Goal: Information Seeking & Learning: Learn about a topic

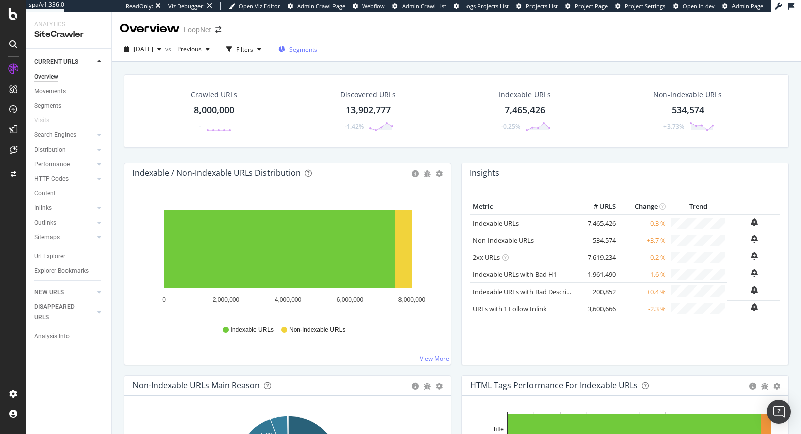
click at [317, 53] on span "Segments" at bounding box center [303, 49] width 28 height 9
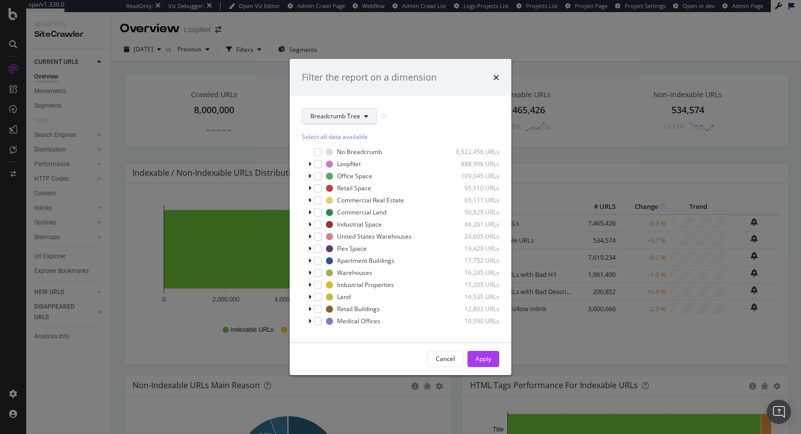
click at [347, 119] on span "Breadcrumb Tree" at bounding box center [335, 116] width 50 height 9
click at [355, 156] on span "PageContentGroup" at bounding box center [342, 152] width 65 height 9
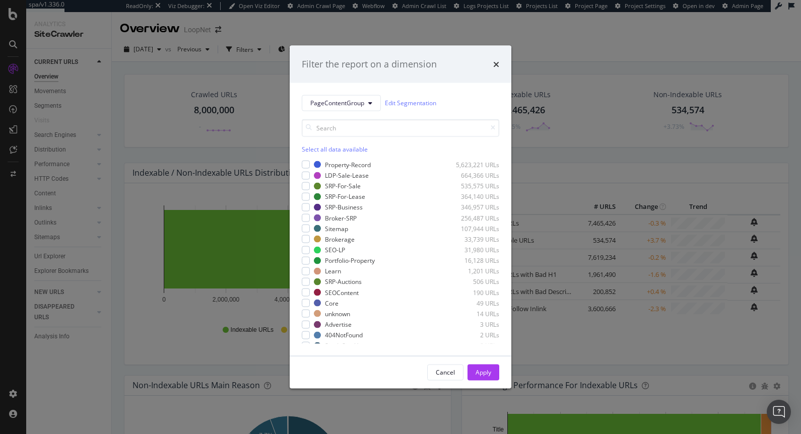
click at [478, 98] on div "PageContentGroup Edit Segmentation" at bounding box center [400, 103] width 197 height 16
click at [472, 110] on div "PageContentGroup Edit Segmentation" at bounding box center [400, 103] width 197 height 16
click at [454, 95] on div "PageContentGroup Edit Segmentation" at bounding box center [400, 103] width 197 height 16
click at [623, 67] on div "Filter the report on a dimension PageContentGroup Edit Segmentation Select all …" at bounding box center [400, 217] width 801 height 434
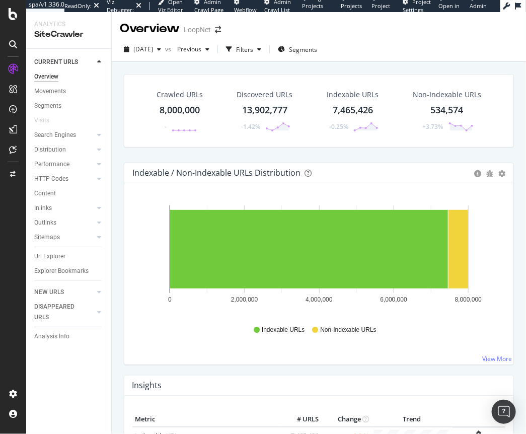
drag, startPoint x: 56, startPoint y: 107, endPoint x: 181, endPoint y: 11, distance: 158.1
click at [56, 107] on div "Segments" at bounding box center [47, 106] width 27 height 11
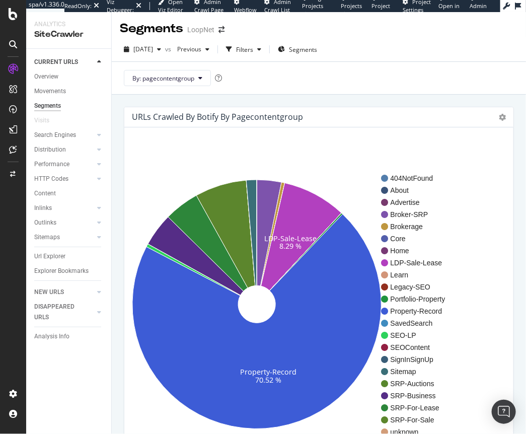
click at [166, 78] on span "By: pagecontentgroup" at bounding box center [163, 78] width 62 height 9
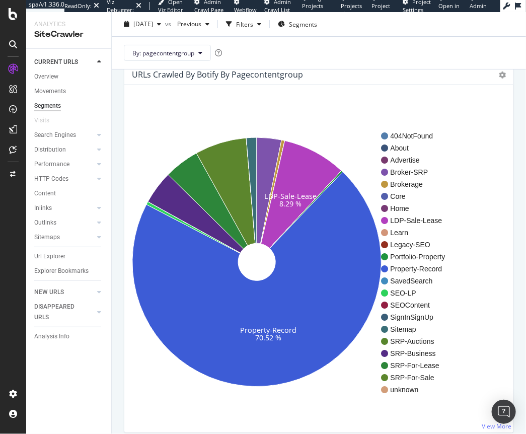
scroll to position [55, 0]
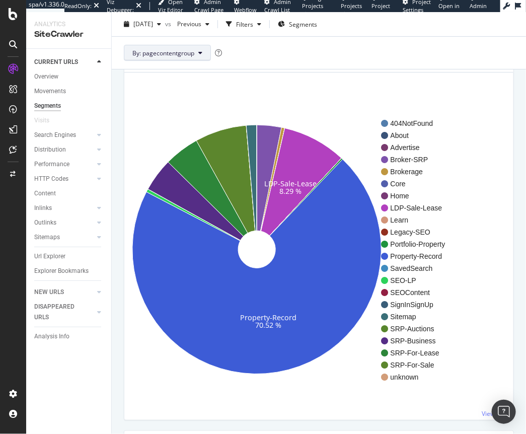
click at [192, 55] on span "By: pagecontentgroup" at bounding box center [163, 52] width 62 height 9
click at [322, 73] on div "LDP-Sale-Lease 8.29 % Property-Record 70.52 % 404NotFound About Advertise Broke…" at bounding box center [318, 247] width 389 height 348
click at [317, 29] on div "Segments" at bounding box center [297, 24] width 39 height 15
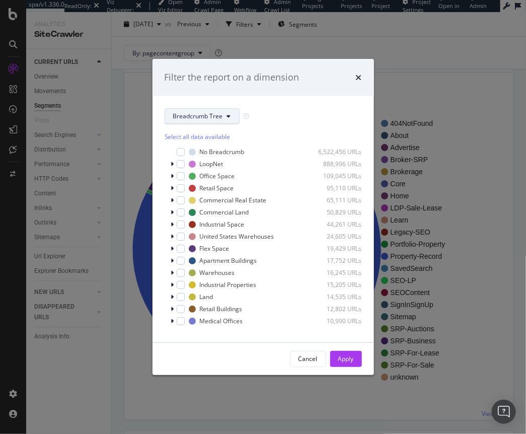
click at [197, 116] on span "Breadcrumb Tree" at bounding box center [198, 116] width 50 height 9
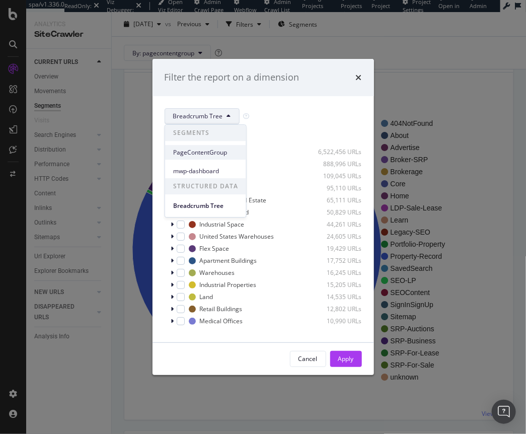
click at [214, 152] on span "PageContentGroup" at bounding box center [205, 152] width 65 height 9
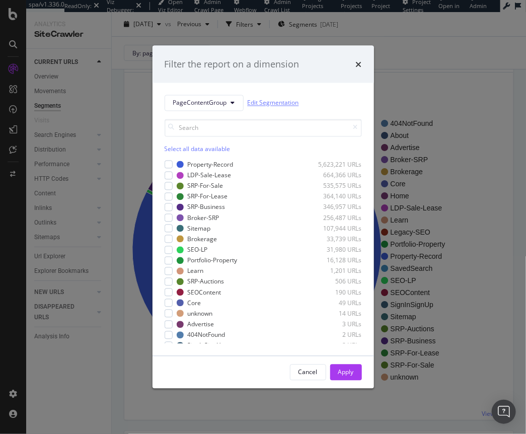
click at [270, 103] on link "Edit Segmentation" at bounding box center [273, 103] width 51 height 11
